Goal: Information Seeking & Learning: Learn about a topic

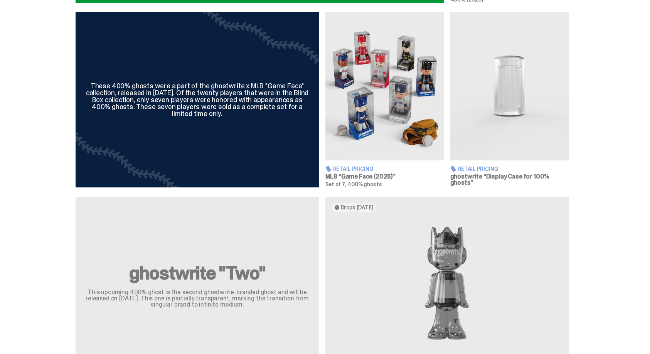
scroll to position [464, 0]
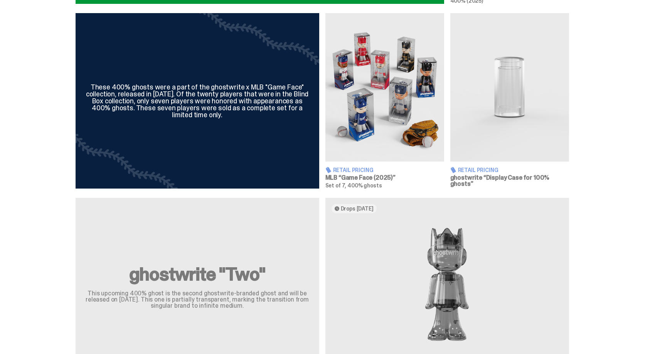
click at [524, 114] on img at bounding box center [509, 87] width 119 height 148
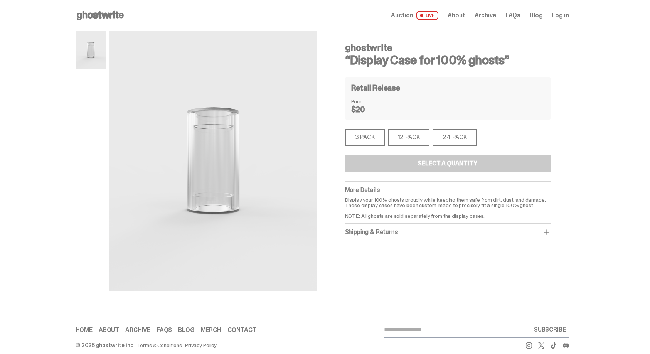
click at [382, 141] on div "3 PACK" at bounding box center [365, 137] width 40 height 17
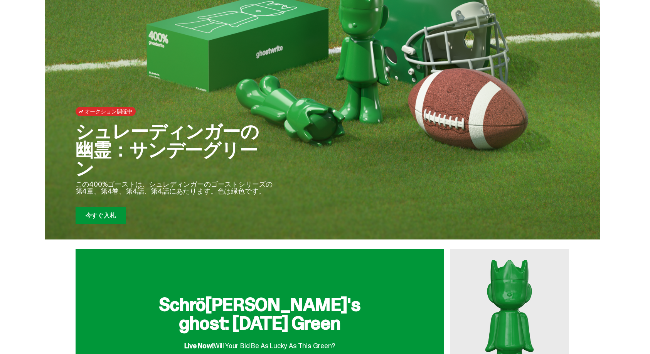
scroll to position [35, 0]
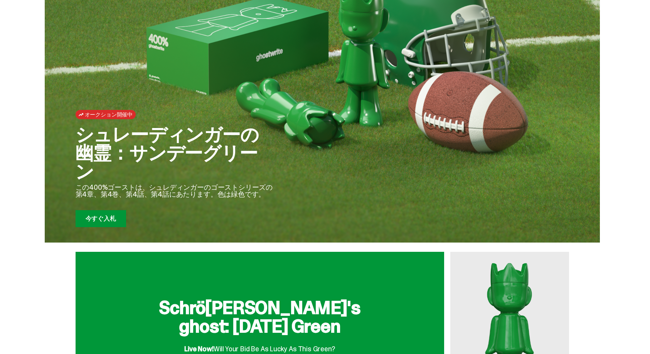
drag, startPoint x: 240, startPoint y: 155, endPoint x: 71, endPoint y: 152, distance: 168.9
click at [69, 155] on div "オークション開催中 シュレーディンガーの幽霊：サンデーグリーン この400%ゴーストは、シュレディンガーのゴーストシリーズの第4章、第4巻、第4話、第4話にあ…" at bounding box center [322, 104] width 555 height 278
copy font "シュレーディンガー"
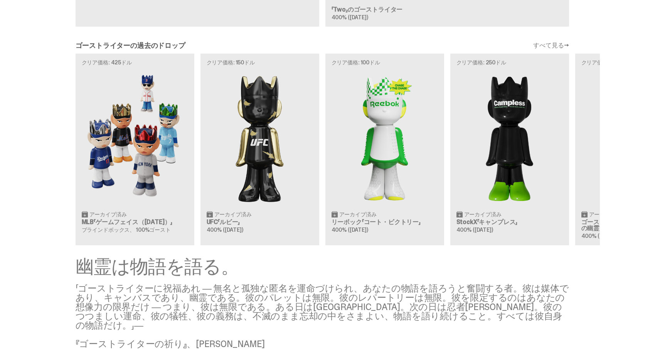
scroll to position [814, 0]
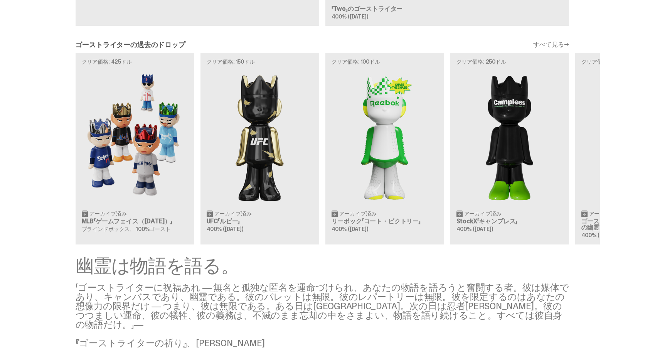
click at [149, 162] on div "クリア価格: 425ドル アーカイブ済み MLB「ゲームフェイス（[DATE]）」 ブラインドボックス、 100%ゴースト クリア価格: 150ドル アーカイ…" at bounding box center [322, 148] width 555 height 191
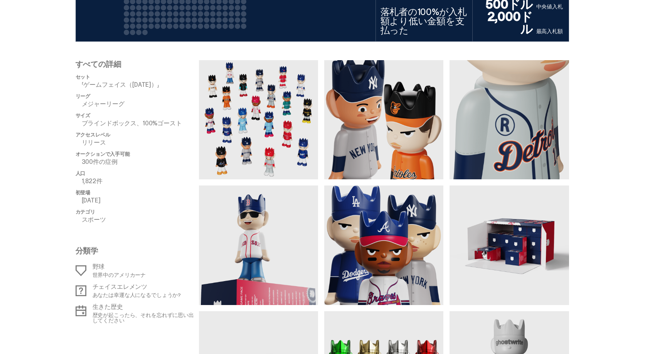
scroll to position [518, 0]
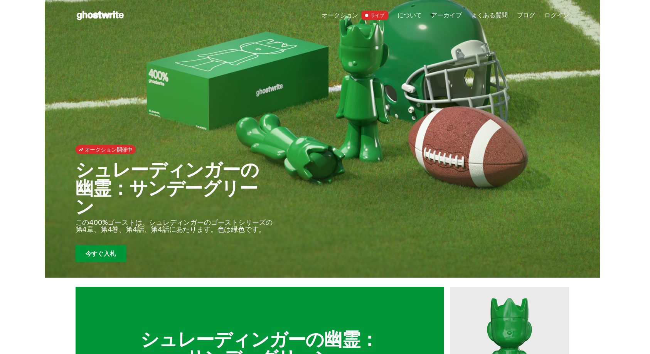
click at [355, 15] on font "オークション" at bounding box center [339, 15] width 37 height 8
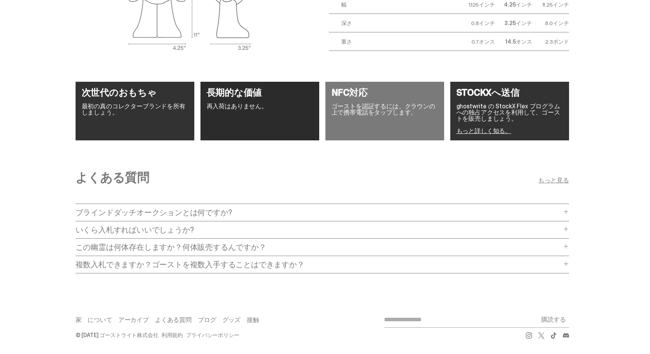
scroll to position [1370, 0]
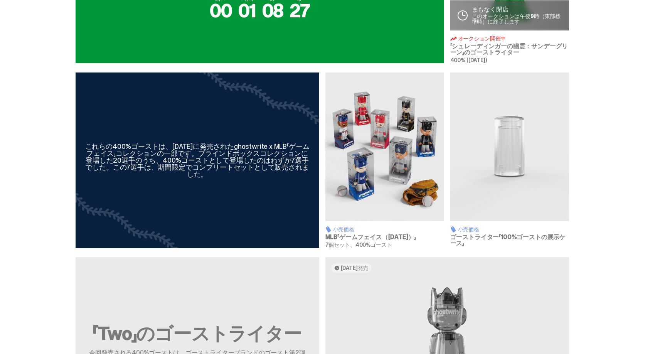
click at [389, 169] on img at bounding box center [384, 146] width 119 height 148
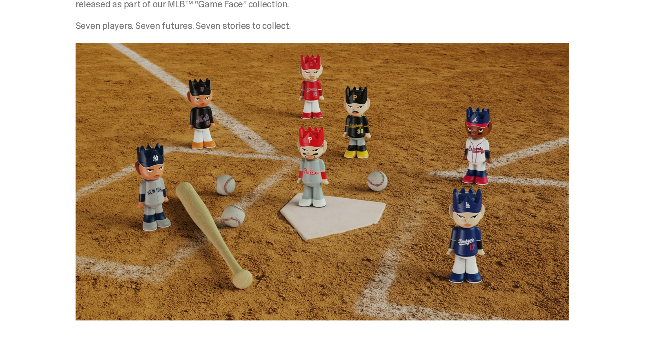
scroll to position [0, 0]
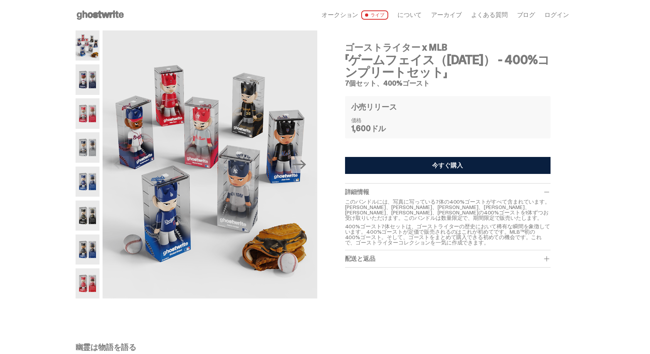
click at [92, 74] on img at bounding box center [88, 79] width 24 height 30
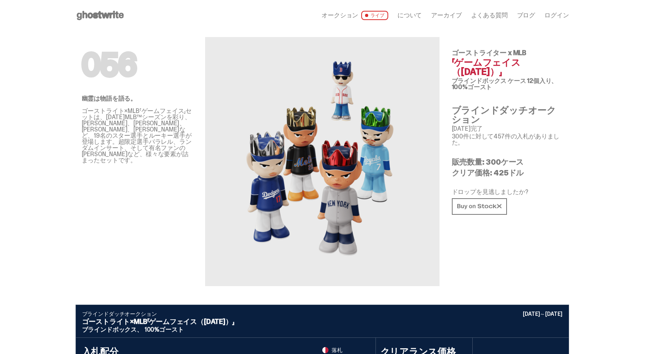
scroll to position [142, 0]
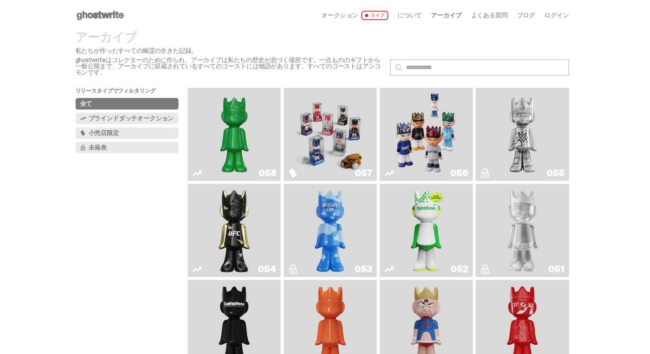
click at [427, 15] on div "オークション ライブ について アーカイブ よくある質問 ブログ ログイン" at bounding box center [444, 15] width 247 height 9
click at [419, 16] on font "について" at bounding box center [409, 15] width 24 height 8
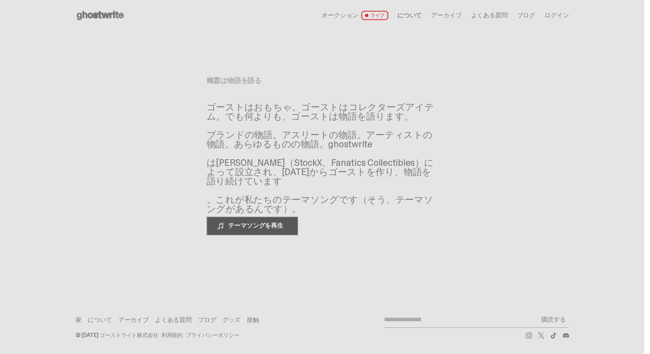
click at [259, 222] on font "テーマソングを再生" at bounding box center [255, 225] width 55 height 8
click at [279, 231] on button "一時停止テーマソング" at bounding box center [253, 226] width 93 height 19
click at [490, 17] on font "よくある質問" at bounding box center [489, 15] width 37 height 8
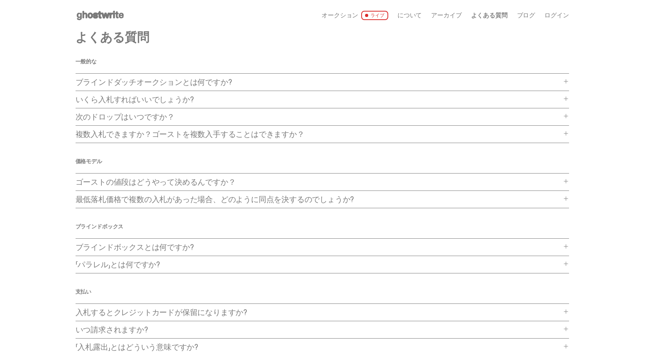
click at [210, 80] on font "ブラインドダッチオークションとは何ですか?" at bounding box center [154, 82] width 157 height 10
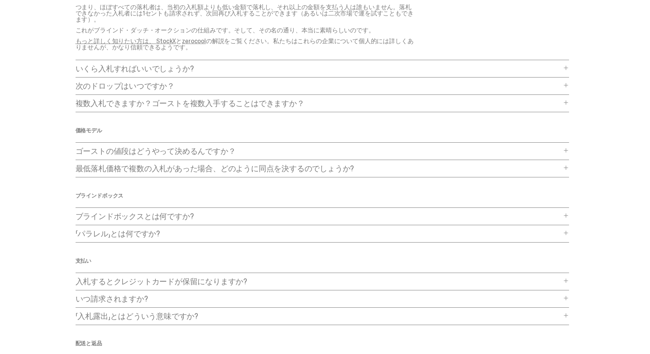
scroll to position [177, 0]
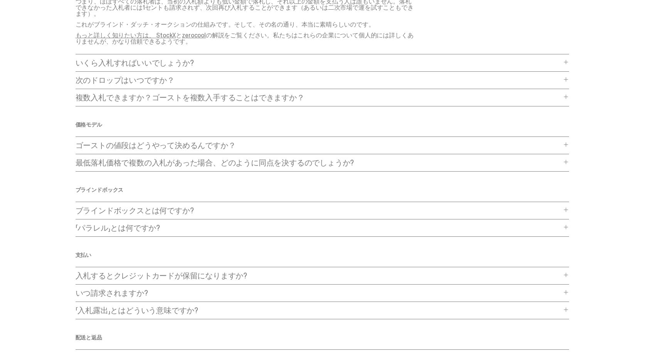
click at [229, 145] on font "ゴーストの値段はどうやって決めるんですか？" at bounding box center [156, 145] width 160 height 10
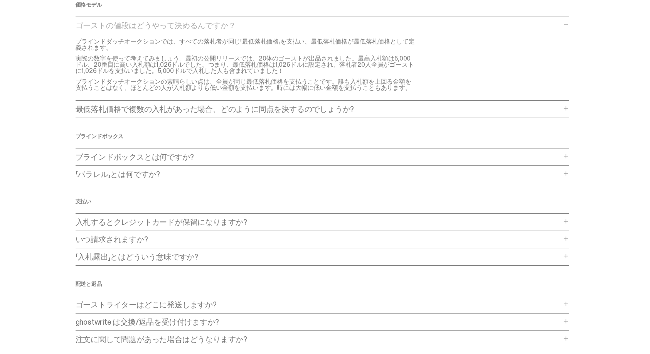
scroll to position [300, 0]
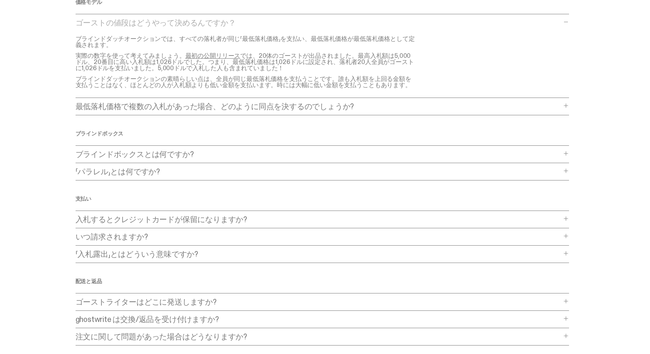
click at [203, 151] on p "ブラインドボックスとは何ですか?" at bounding box center [319, 154] width 486 height 8
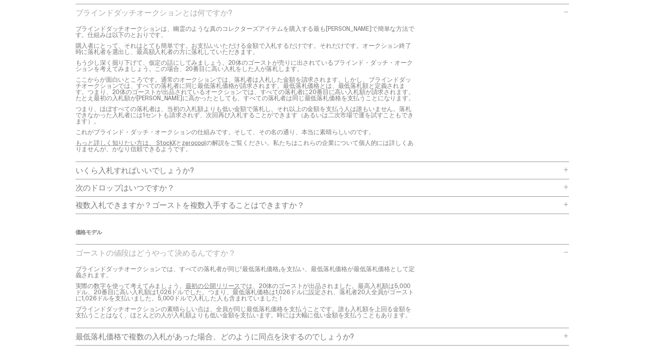
scroll to position [0, 0]
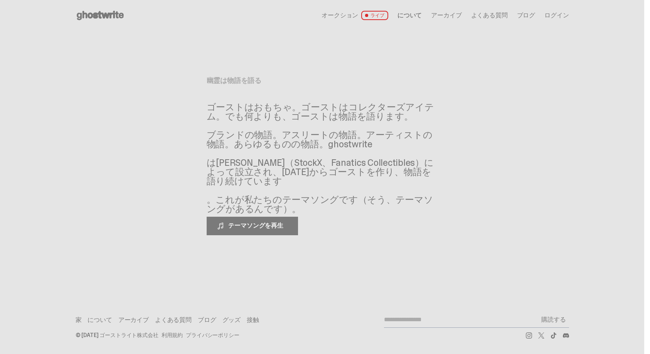
click at [349, 17] on font "オークション" at bounding box center [339, 15] width 37 height 8
